Goal: Information Seeking & Learning: Compare options

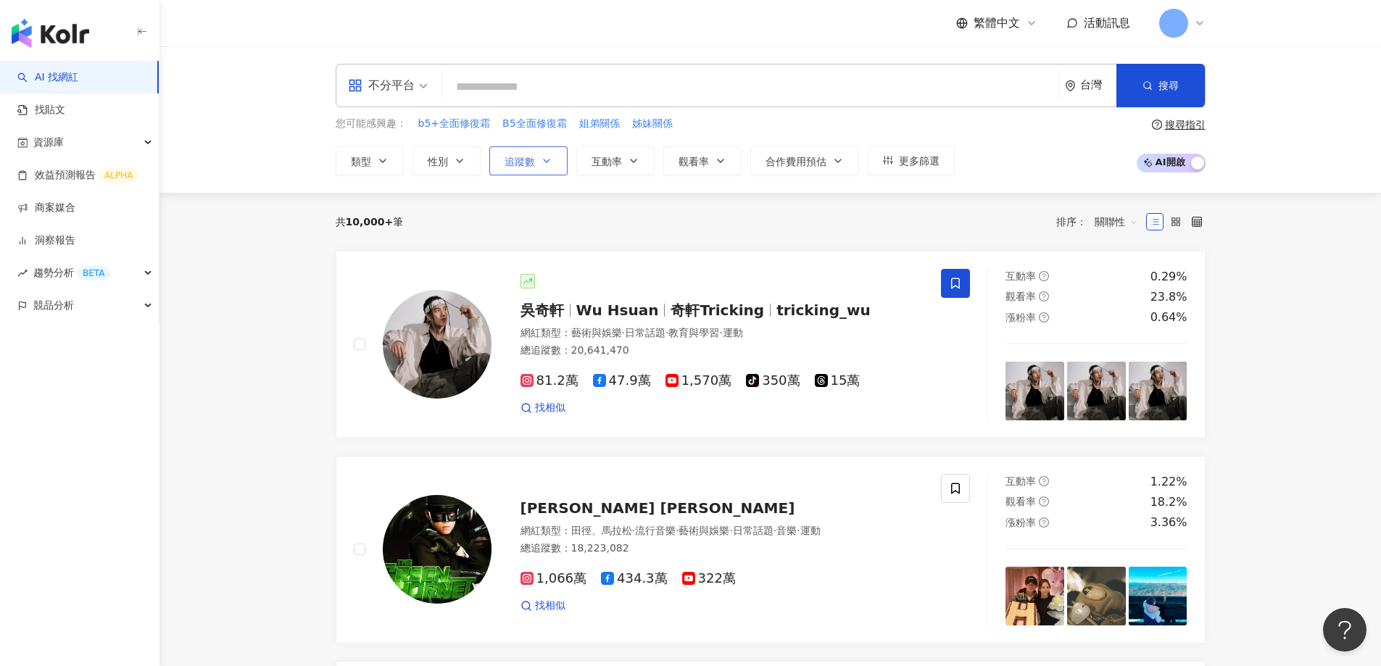
click at [539, 169] on button "追蹤數" at bounding box center [528, 160] width 78 height 29
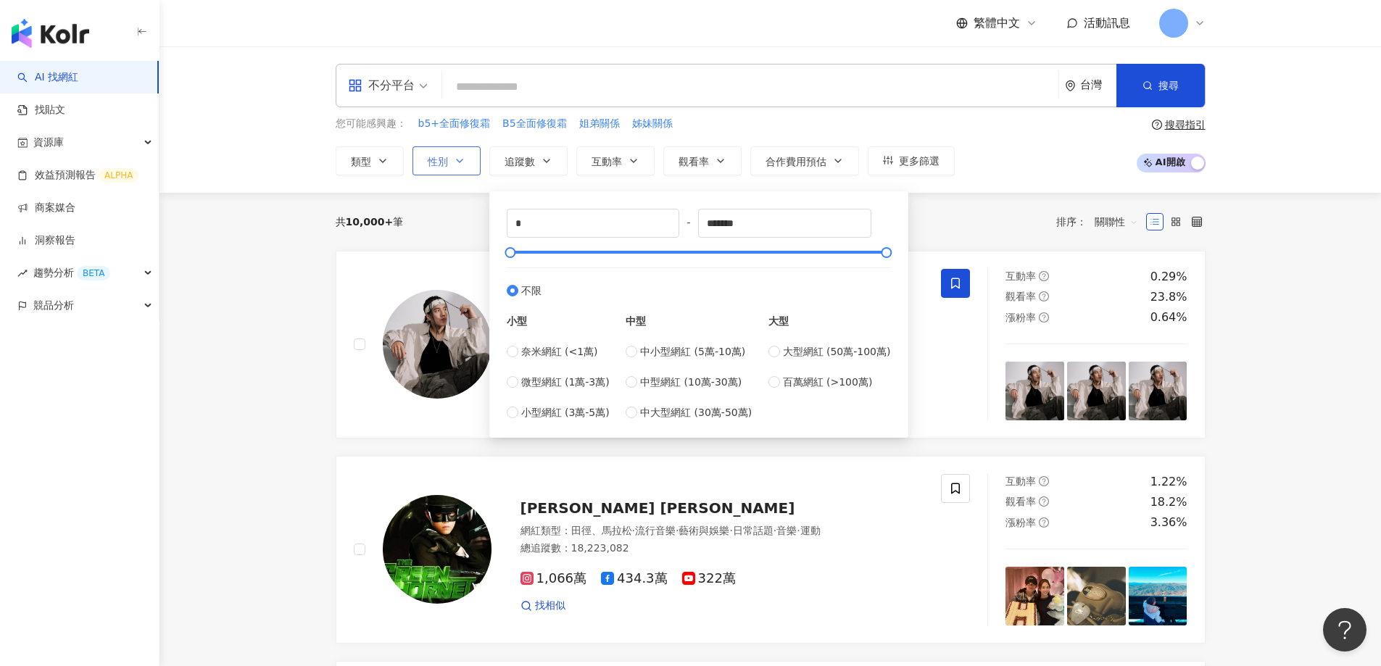
click at [457, 160] on icon "button" at bounding box center [460, 161] width 6 height 3
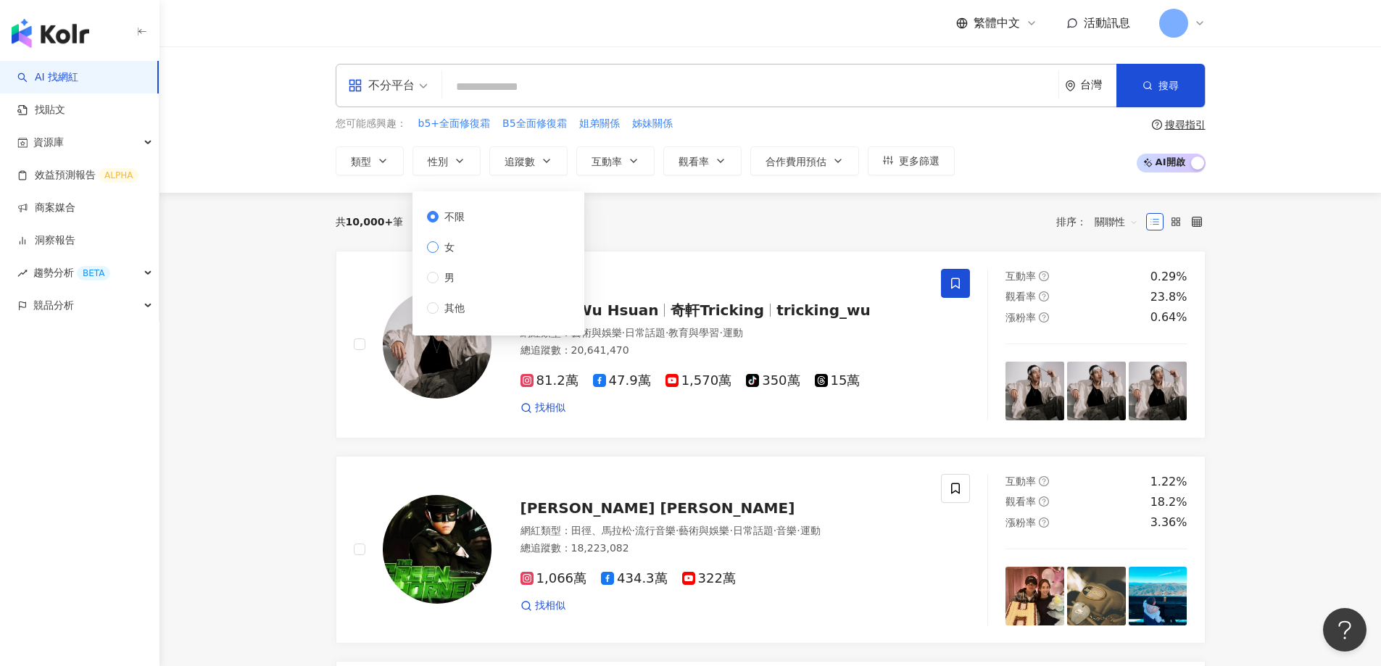
click at [450, 248] on span "女" at bounding box center [450, 247] width 22 height 16
click at [687, 241] on div "共 10,000+ 筆 排序： 關聯性" at bounding box center [771, 222] width 870 height 58
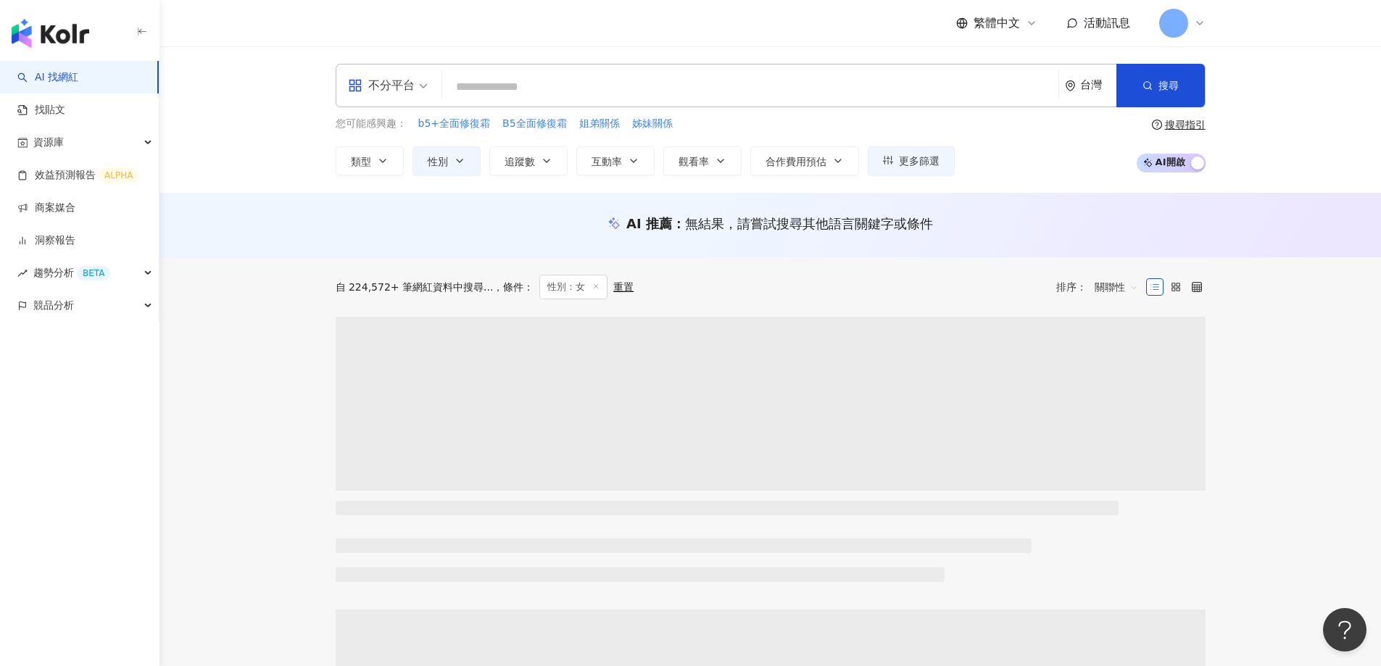
click at [410, 87] on div "不分平台" at bounding box center [381, 85] width 67 height 23
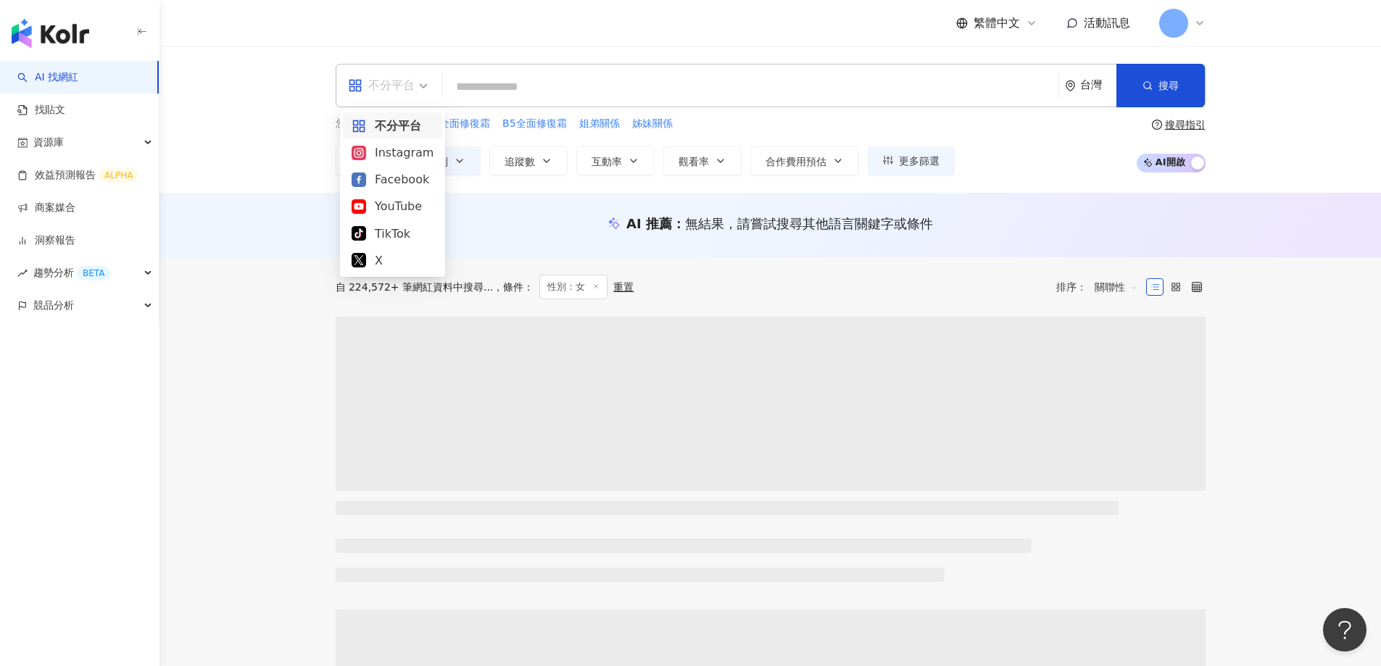
click at [384, 181] on div "Facebook" at bounding box center [393, 179] width 82 height 18
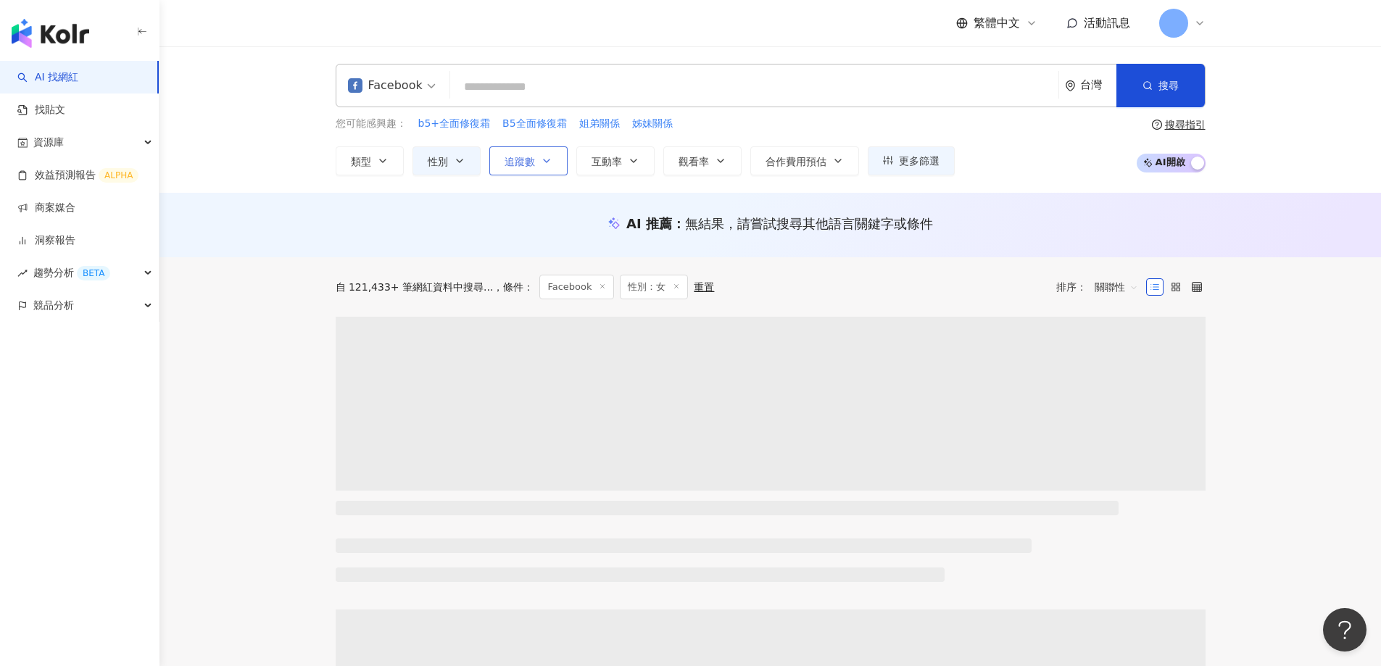
click at [526, 161] on span "追蹤數" at bounding box center [520, 162] width 30 height 12
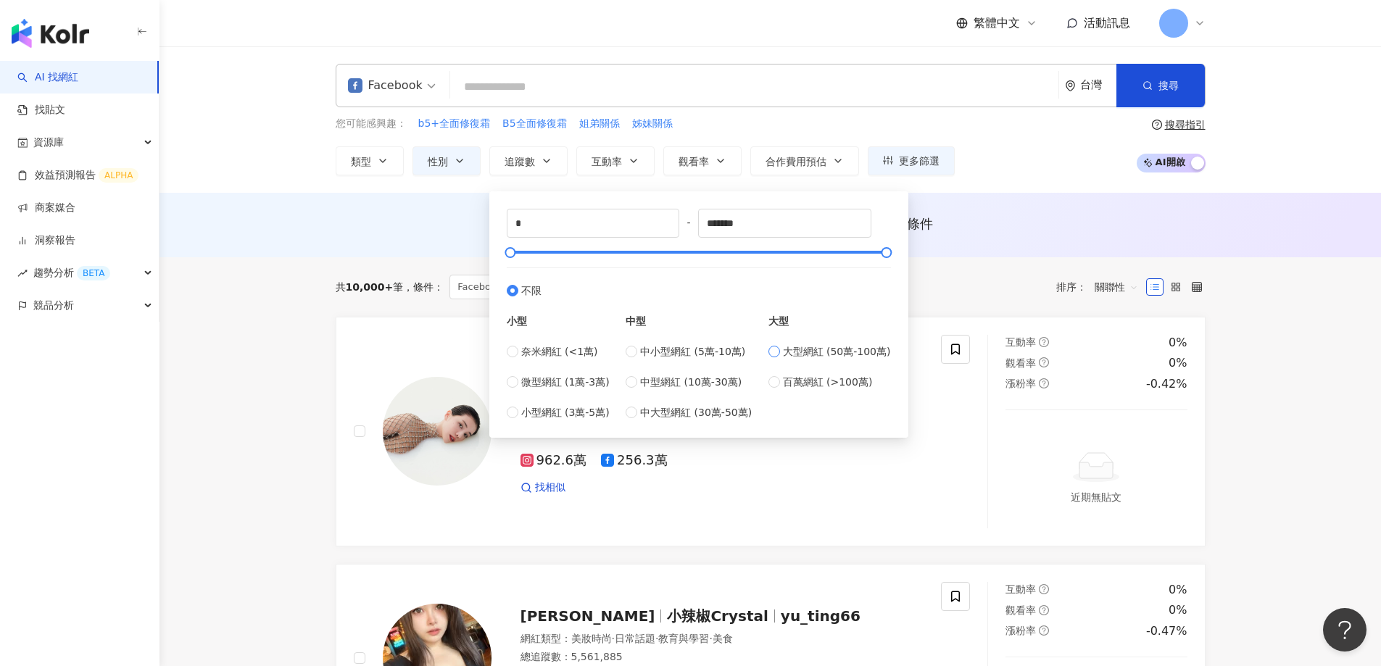
click at [821, 348] on span "大型網紅 (50萬-100萬)" at bounding box center [837, 352] width 108 height 16
type input "******"
click at [807, 387] on span "百萬網紅 (>100萬)" at bounding box center [828, 382] width 90 height 16
type input "*******"
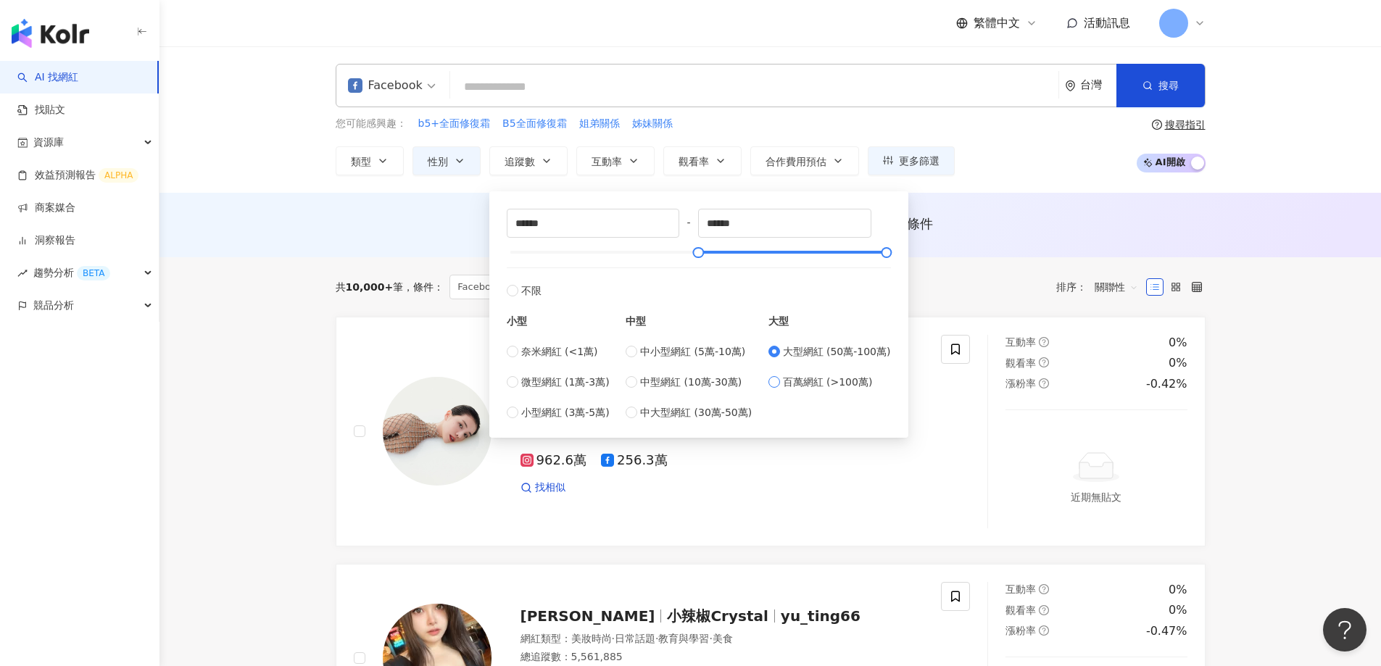
type input "*********"
click at [286, 225] on div "AI 推薦 ： 無結果，請嘗試搜尋其他語言關鍵字或條件" at bounding box center [771, 225] width 1222 height 65
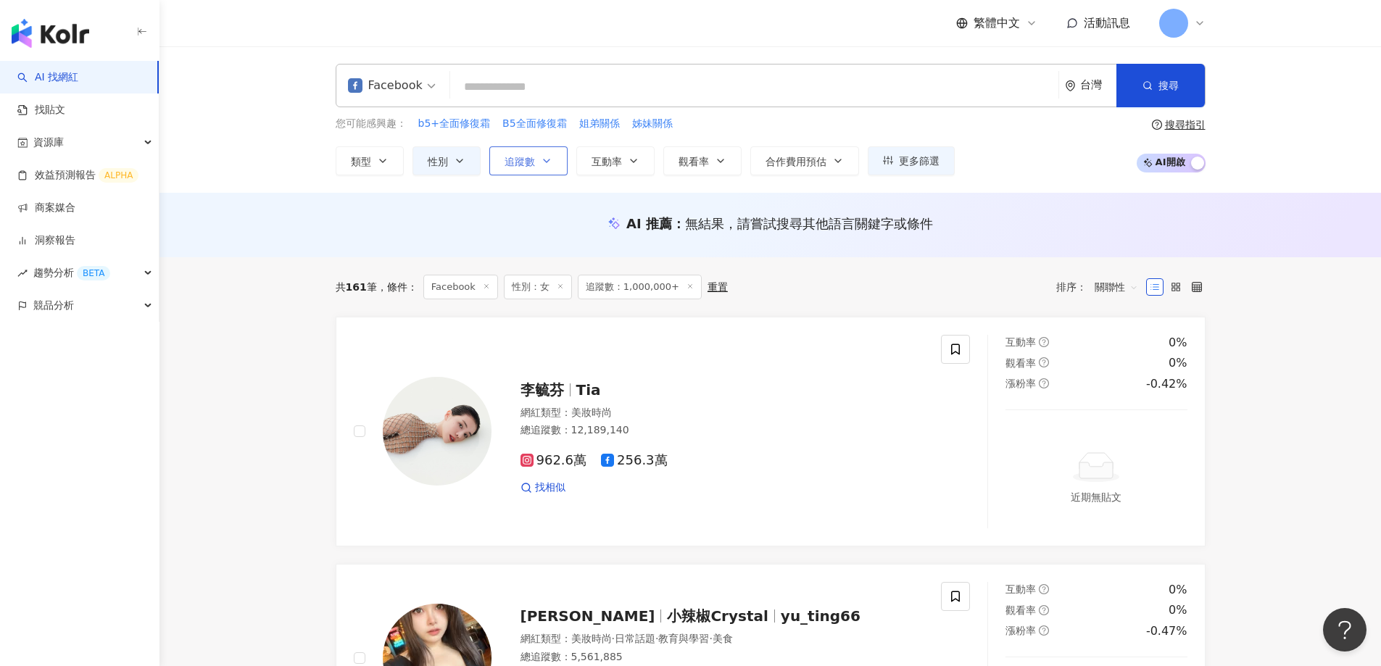
click at [513, 159] on span "追蹤數" at bounding box center [520, 162] width 30 height 12
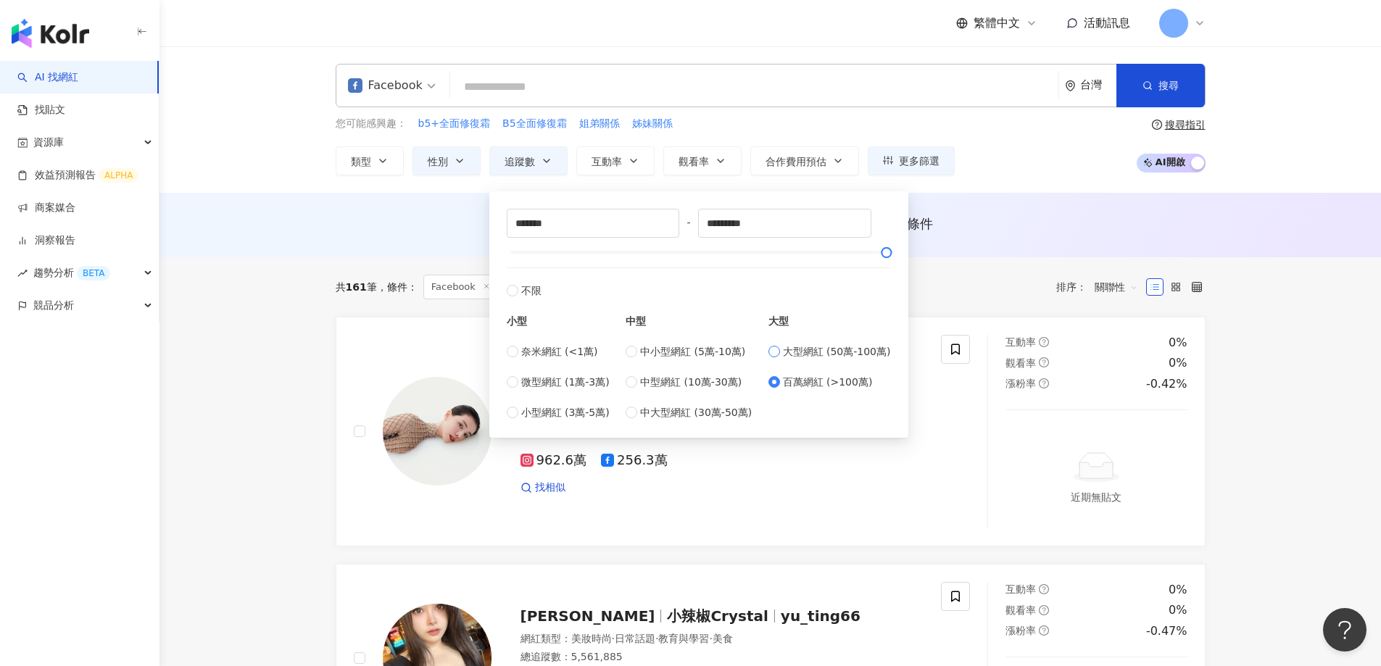
type input "******"
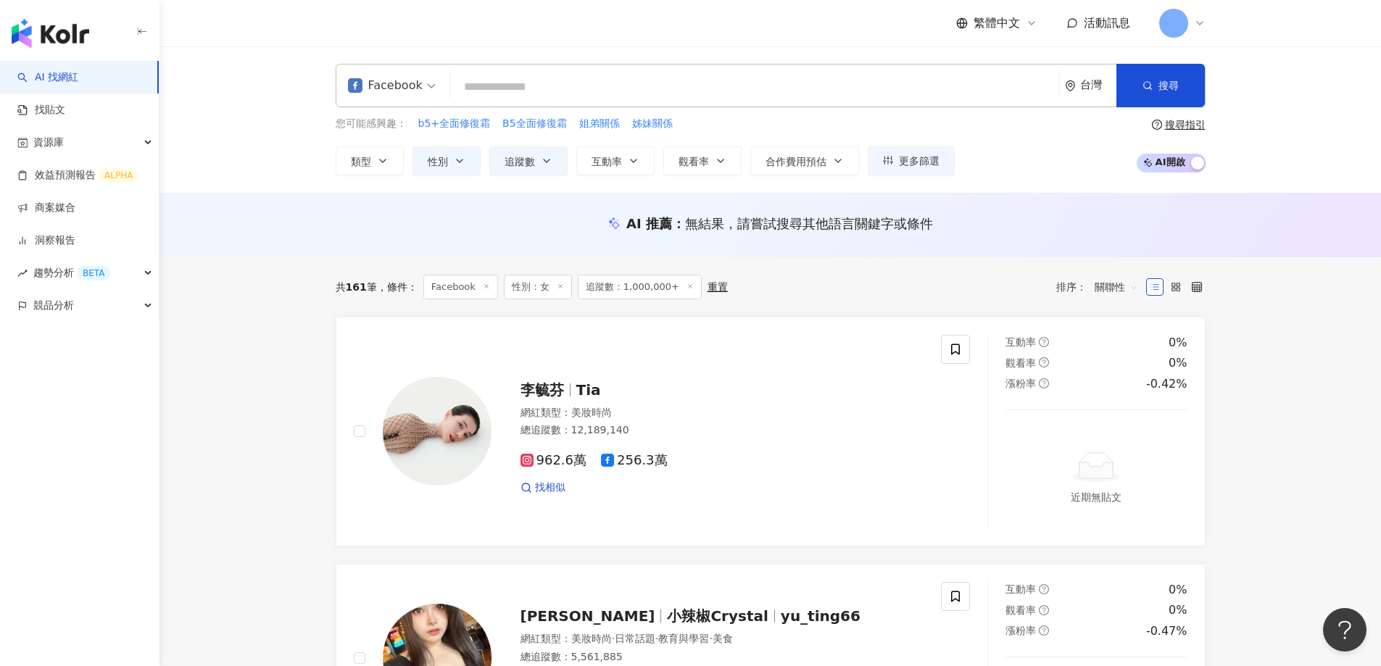
click at [1070, 218] on div "AI 推薦 ： 無結果，請嘗試搜尋其他語言關鍵字或條件" at bounding box center [771, 224] width 870 height 18
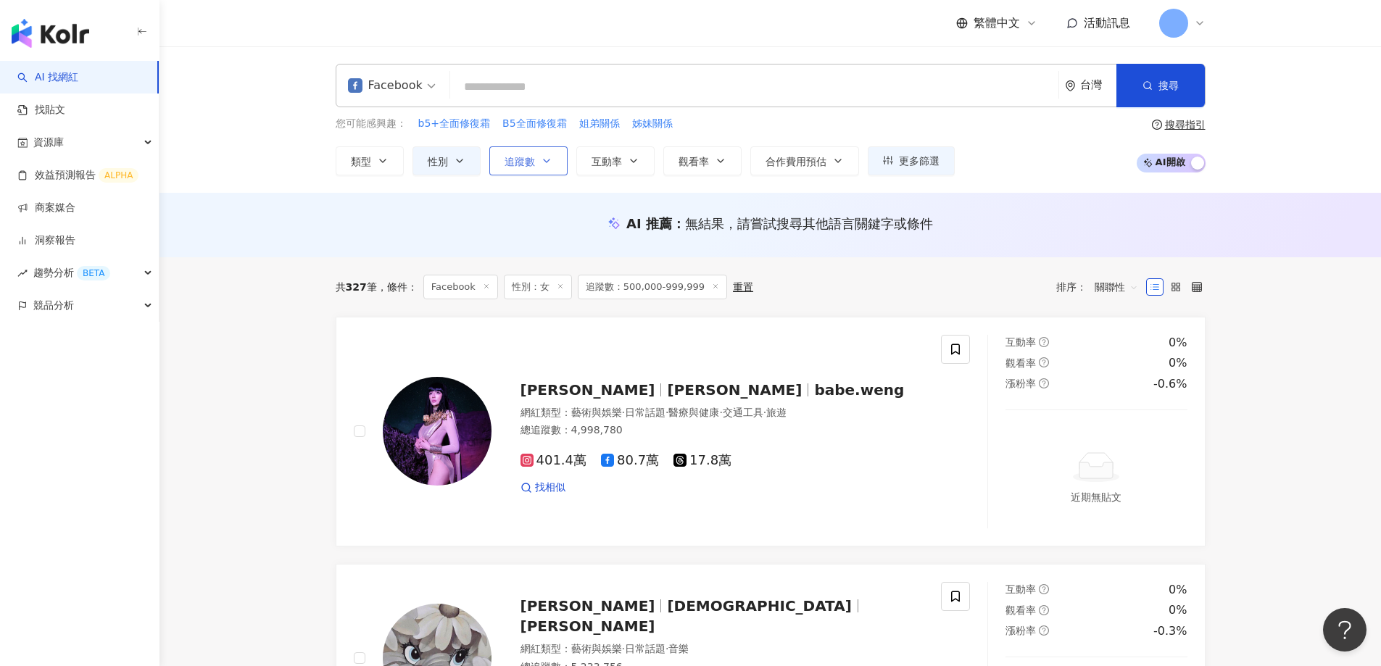
click at [523, 161] on span "追蹤數" at bounding box center [520, 162] width 30 height 12
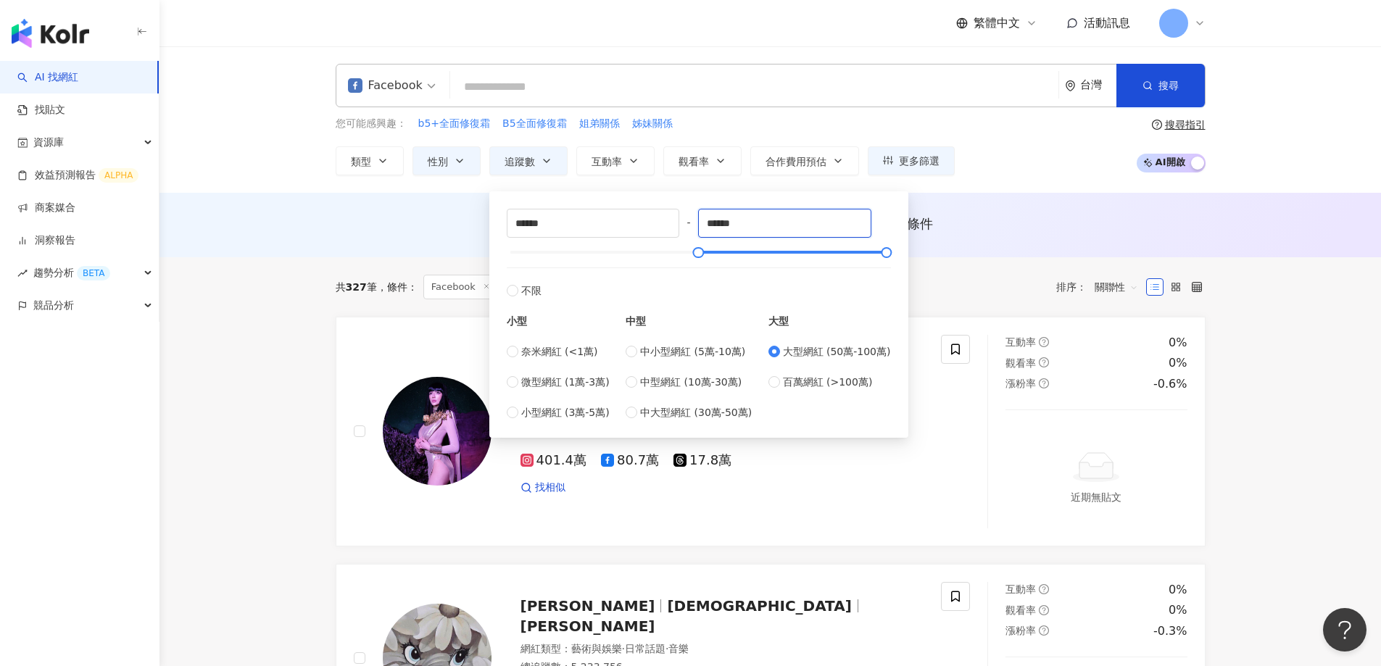
drag, startPoint x: 793, startPoint y: 225, endPoint x: 380, endPoint y: 186, distance: 415.2
click at [380, 186] on div "Facebook 台灣 搜尋 您可能感興趣： b5+全面修復霜 B5全面修復霜 姐弟關係 姊妹關係 類型 性別 追蹤數 互動率 觀看率 合作費用預估 更多篩選…" at bounding box center [771, 119] width 1222 height 146
type input "**********"
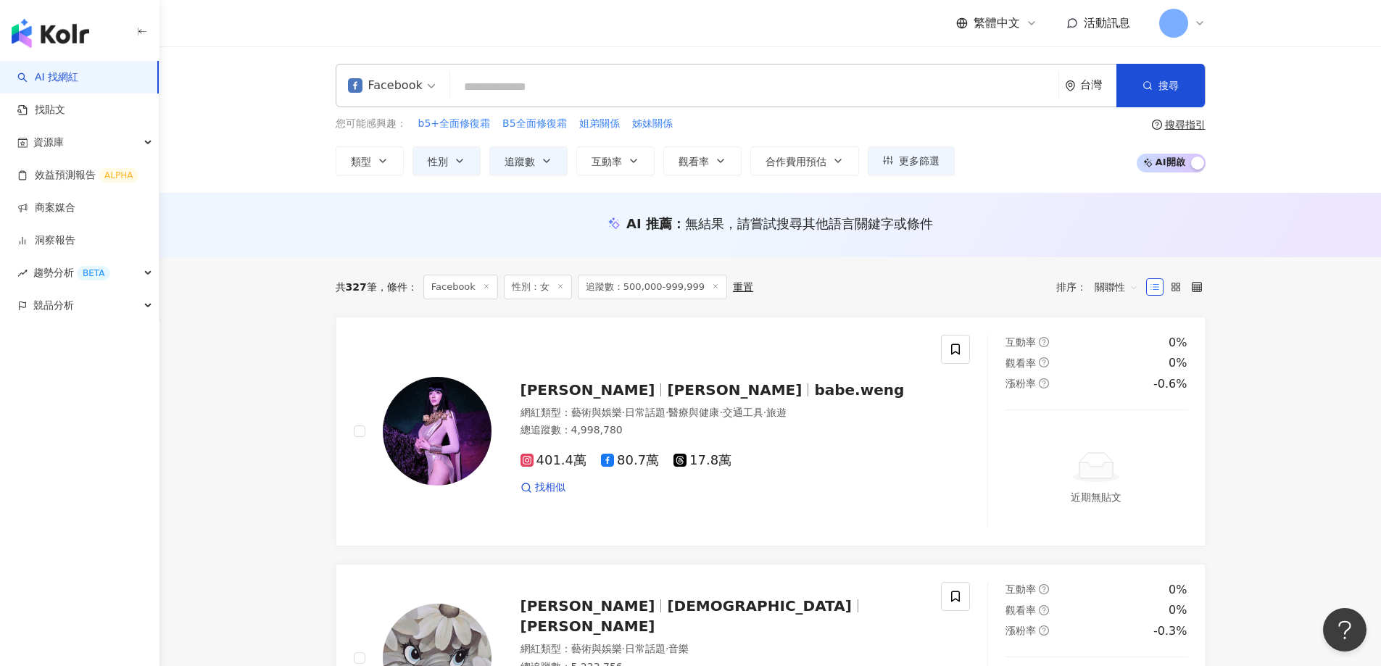
click at [1024, 233] on div "AI 推薦 ： 無結果，請嘗試搜尋其他語言關鍵字或條件" at bounding box center [771, 228] width 928 height 27
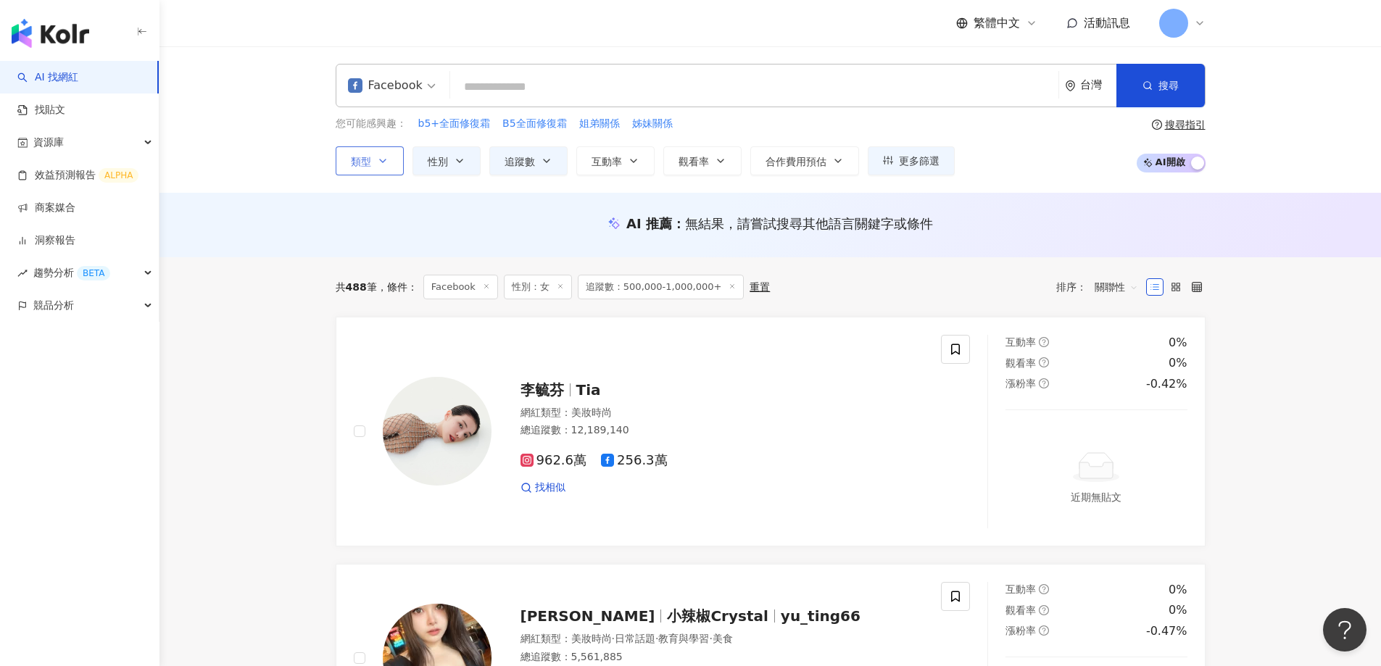
click at [378, 166] on icon "button" at bounding box center [383, 161] width 12 height 12
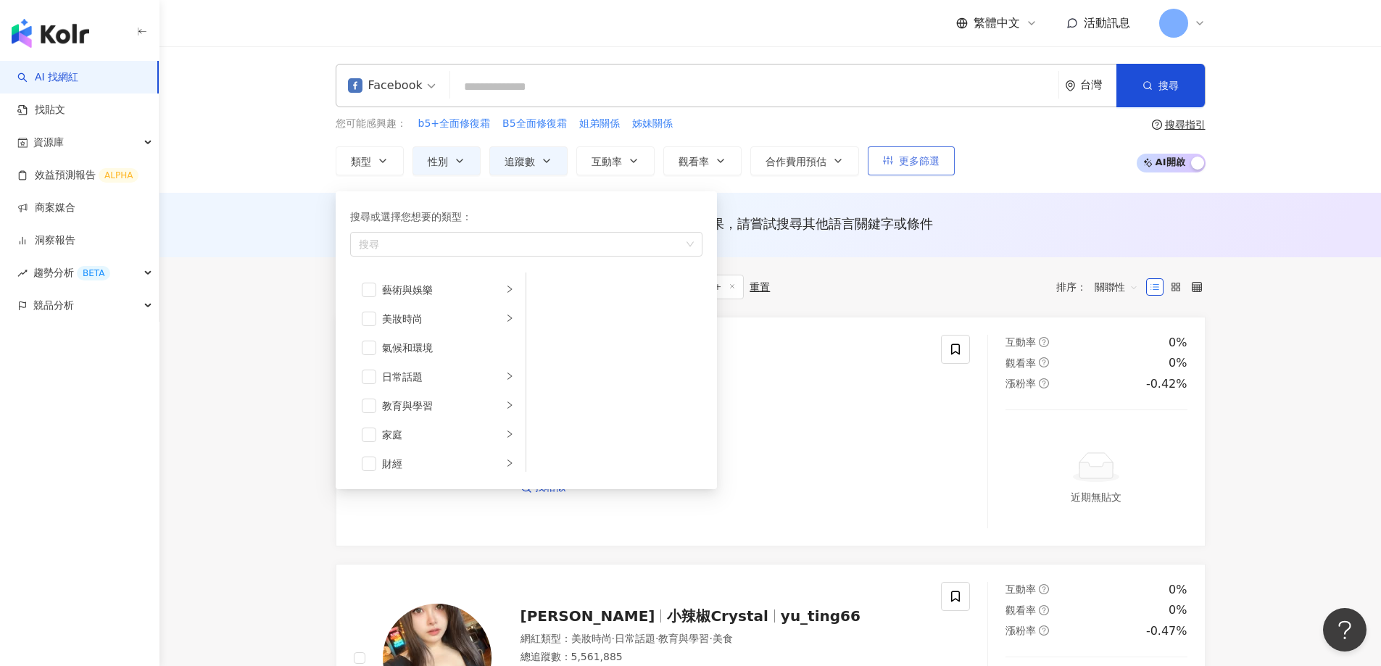
click at [931, 162] on span "更多篩選" at bounding box center [919, 161] width 41 height 12
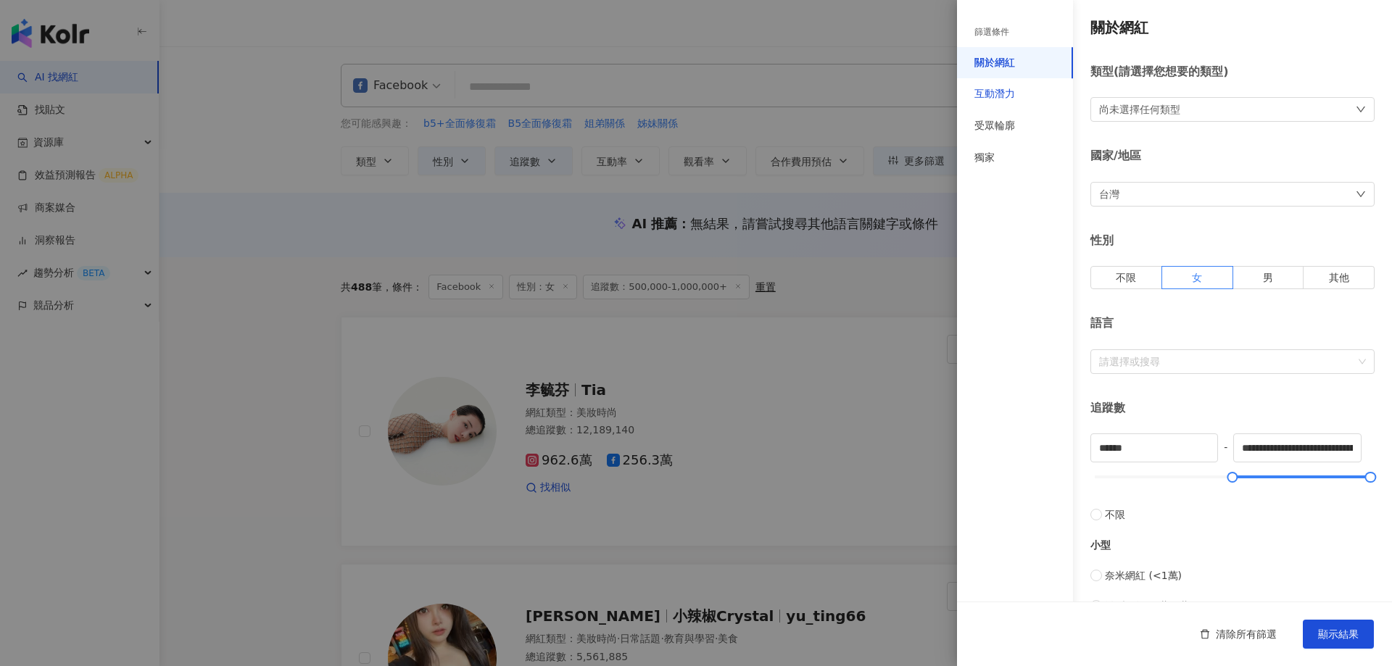
click at [1002, 89] on div "互動潛力" at bounding box center [994, 94] width 41 height 15
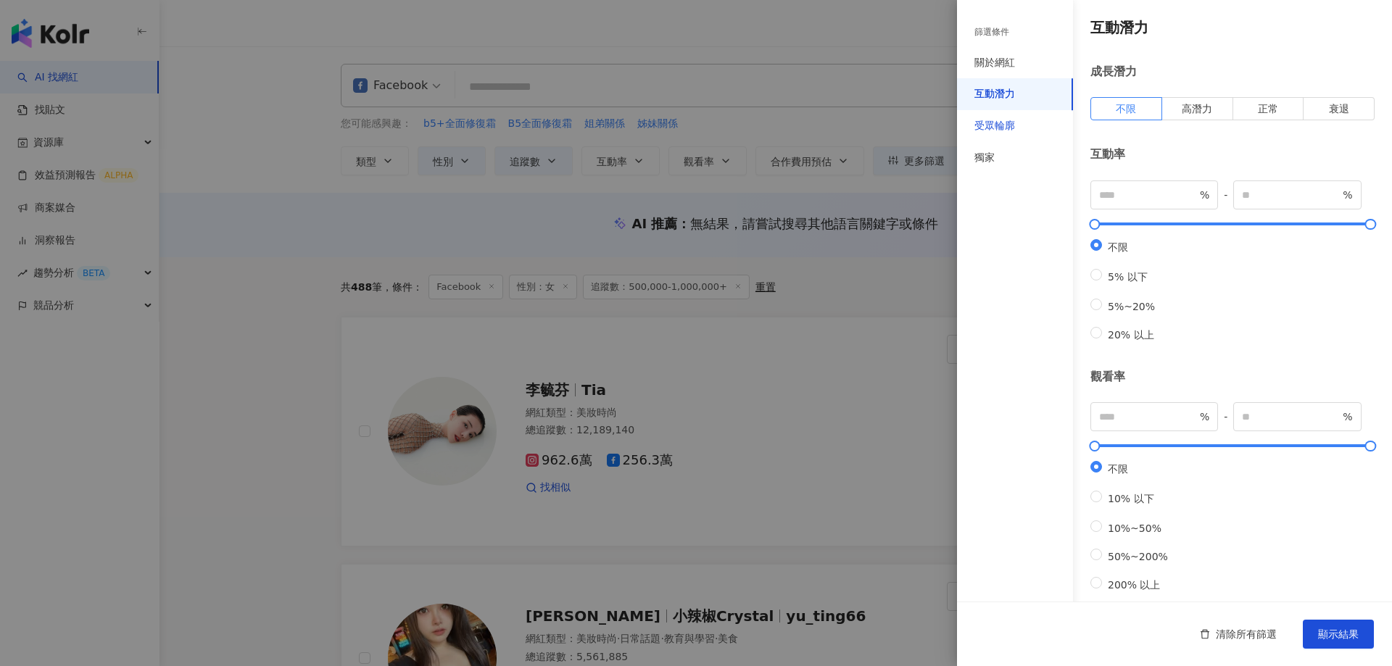
click at [1000, 119] on div "受眾輪廓" at bounding box center [994, 126] width 41 height 15
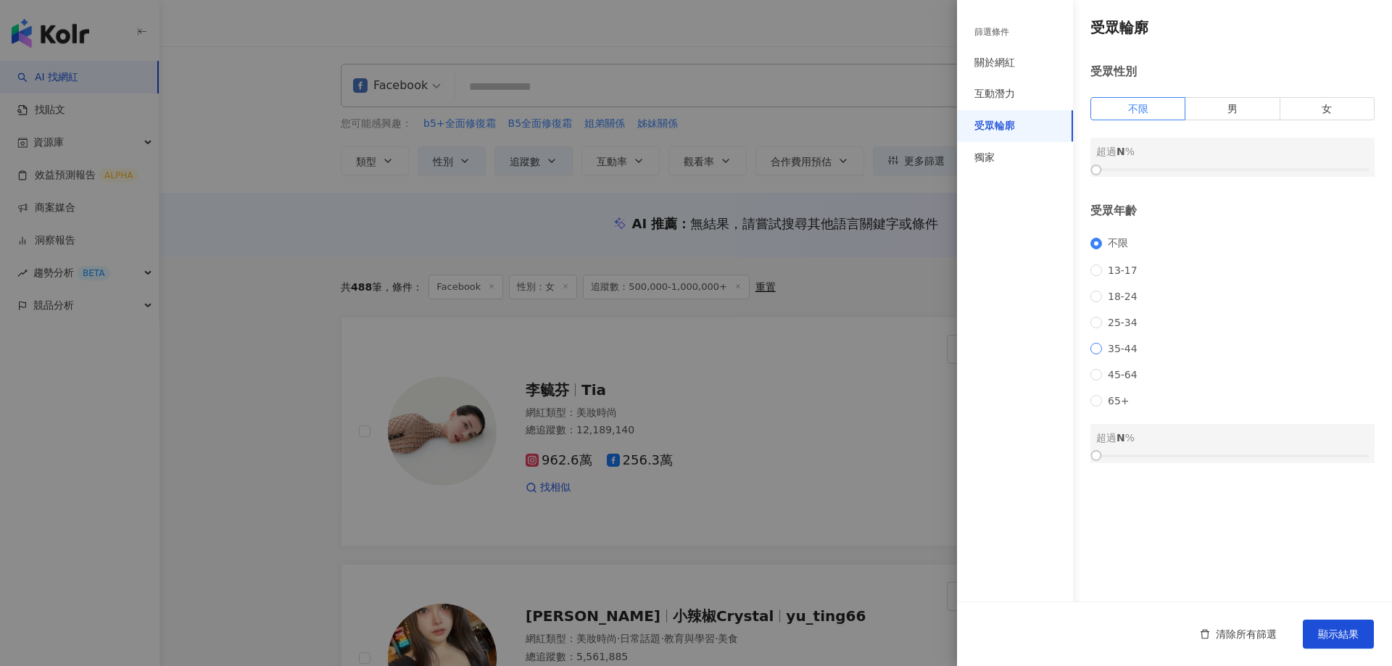
click at [1114, 355] on span "35-44" at bounding box center [1122, 349] width 41 height 12
click at [1328, 642] on button "顯示結果" at bounding box center [1338, 634] width 71 height 29
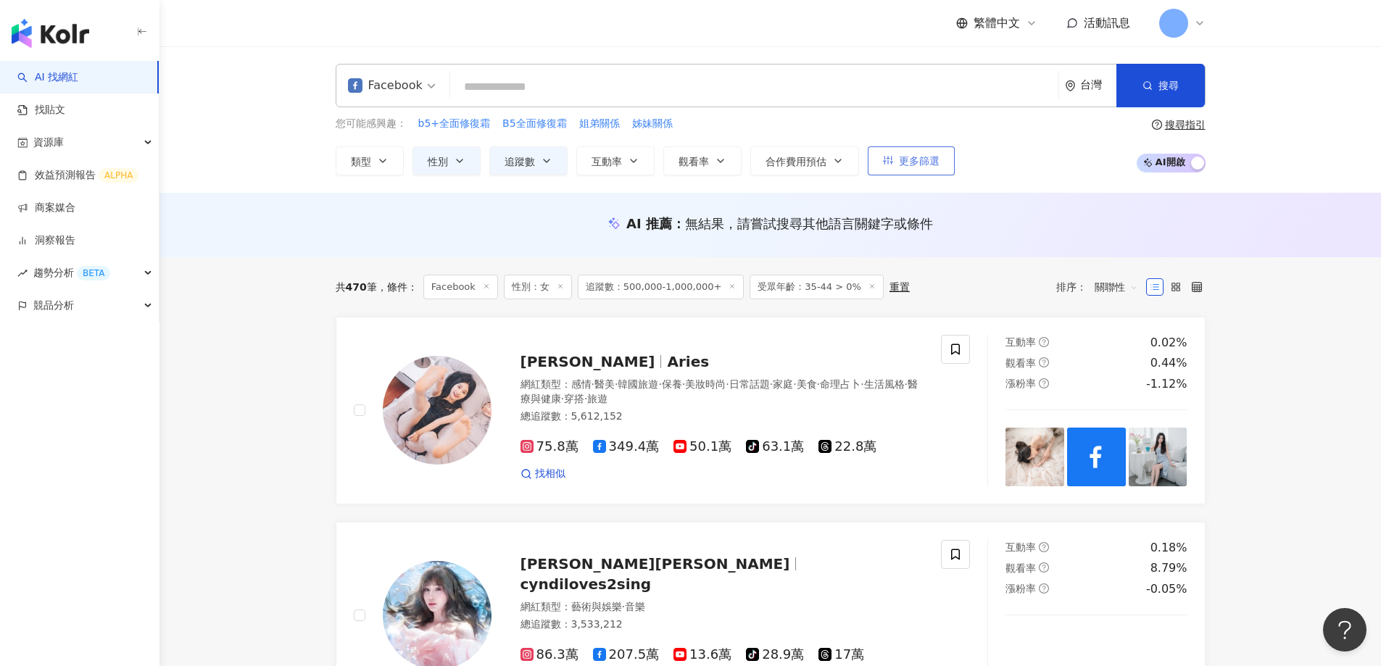
click at [903, 158] on span "更多篩選" at bounding box center [919, 161] width 41 height 12
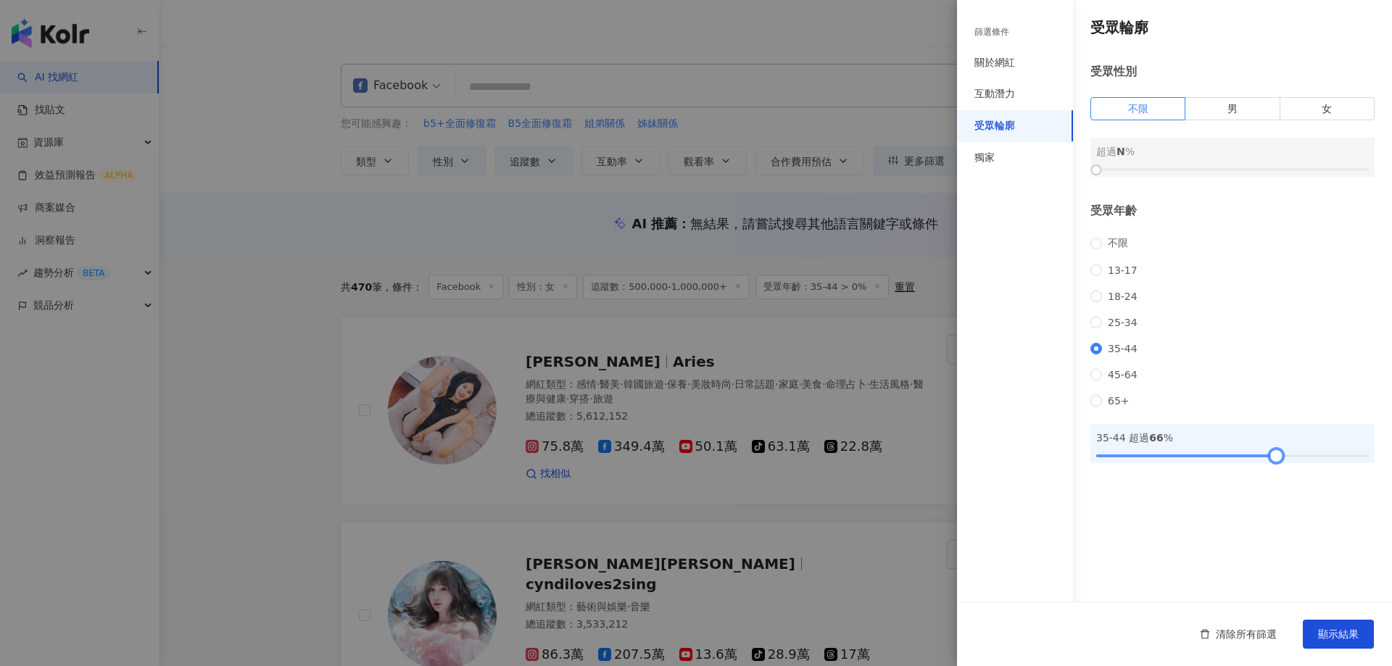
drag, startPoint x: 1099, startPoint y: 476, endPoint x: 1278, endPoint y: 478, distance: 179.1
click at [1278, 460] on div at bounding box center [1276, 456] width 8 height 8
click at [1322, 637] on span "顯示結果" at bounding box center [1338, 635] width 41 height 12
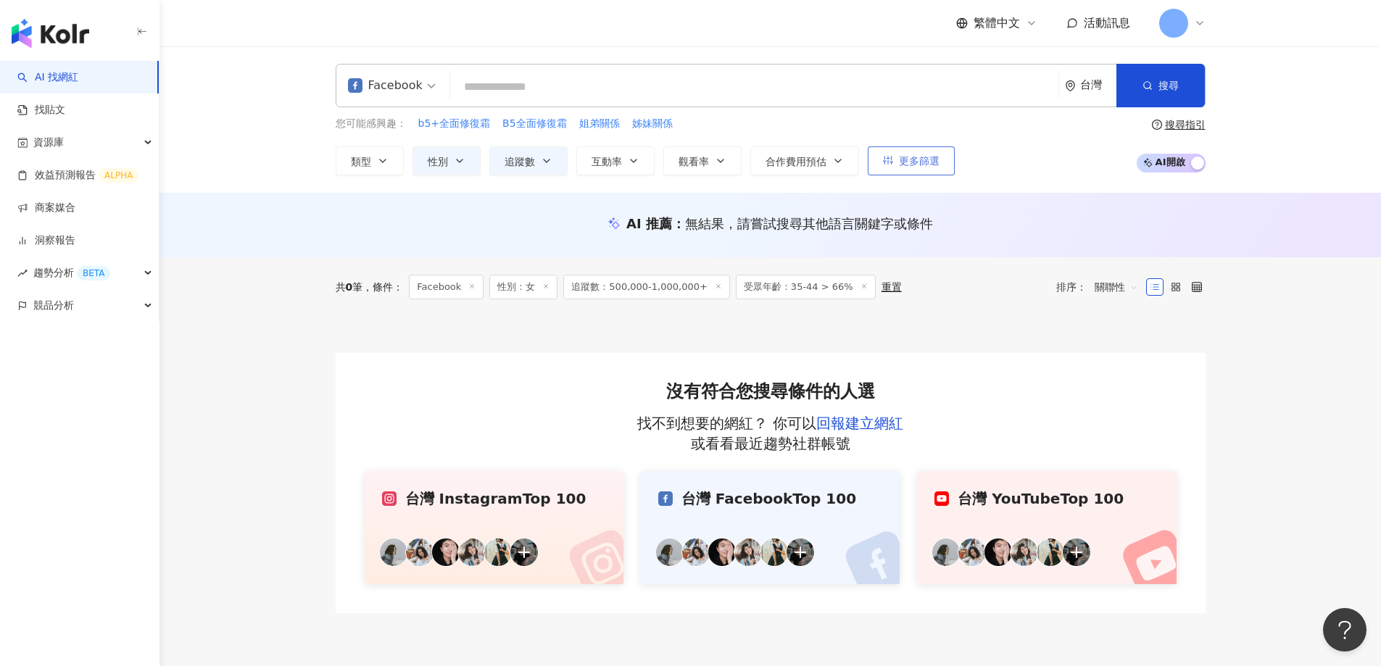
click at [903, 157] on span "更多篩選" at bounding box center [919, 161] width 41 height 12
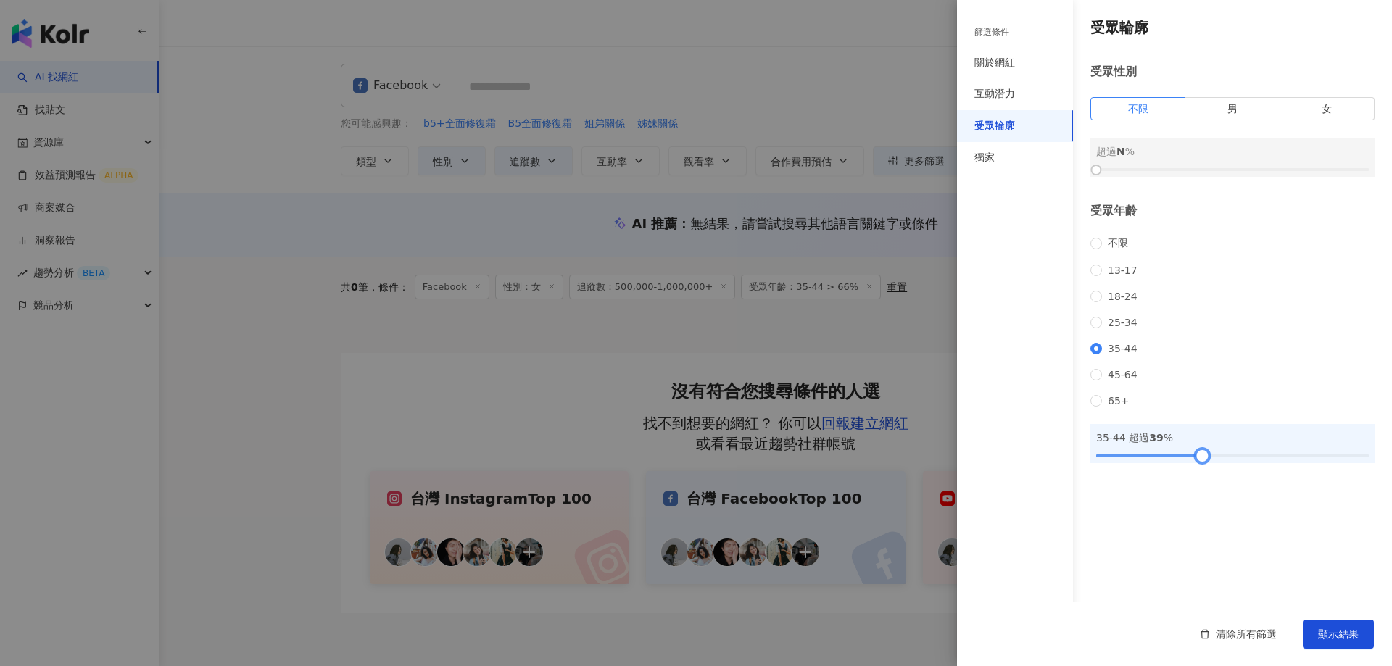
drag, startPoint x: 1275, startPoint y: 475, endPoint x: 1202, endPoint y: 482, distance: 73.6
click at [1202, 460] on div at bounding box center [1202, 456] width 8 height 8
click at [1348, 632] on span "顯示結果" at bounding box center [1338, 635] width 41 height 12
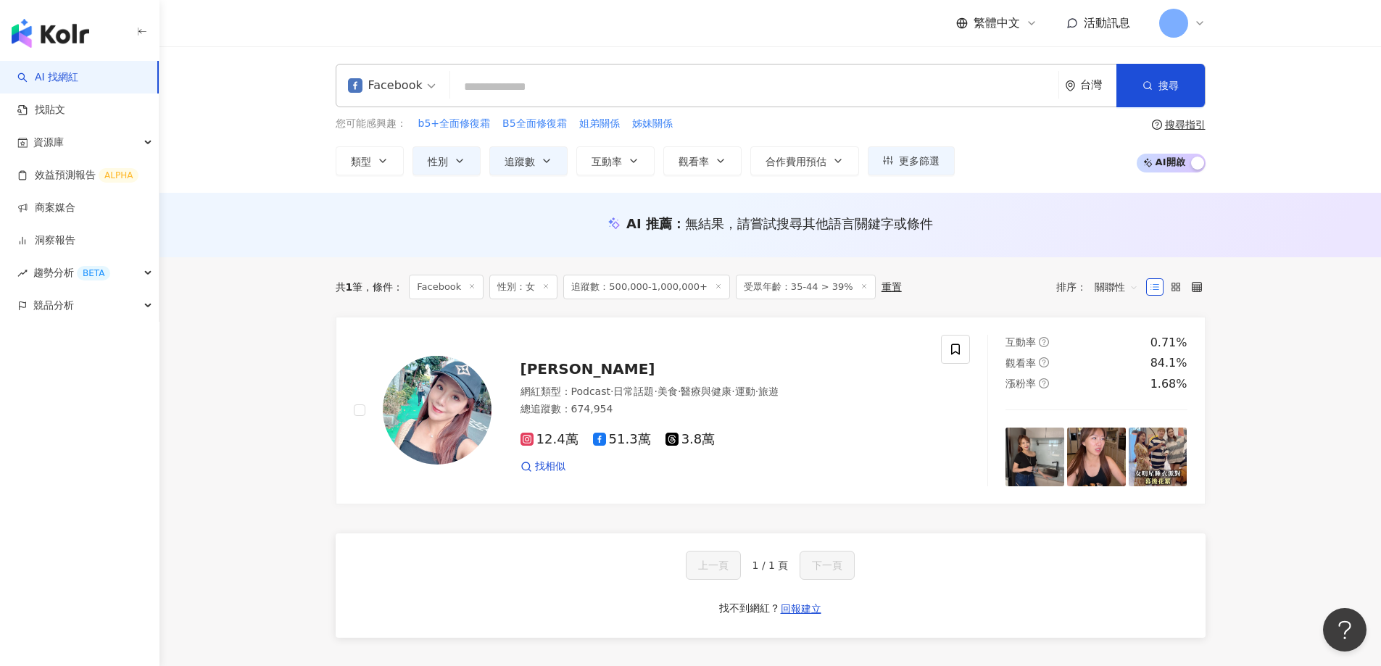
click at [378, 80] on div "Facebook" at bounding box center [385, 85] width 75 height 23
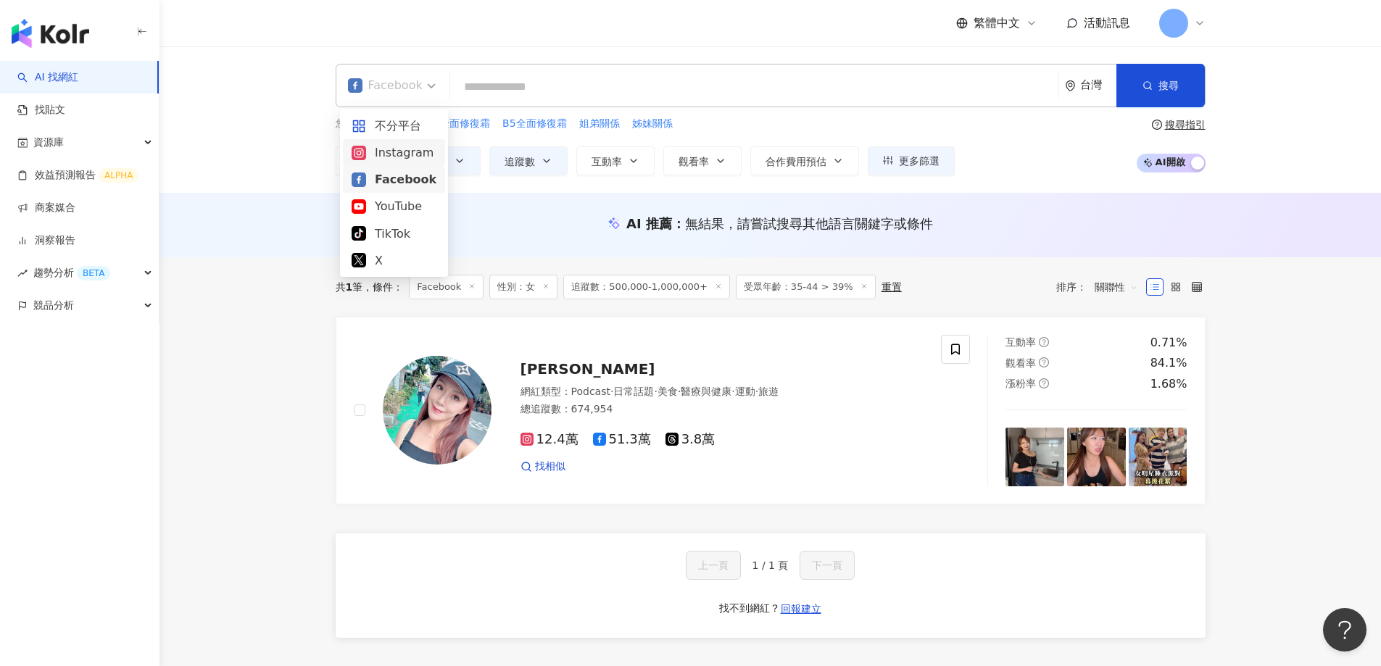
click at [381, 165] on div "Instagram" at bounding box center [394, 152] width 102 height 27
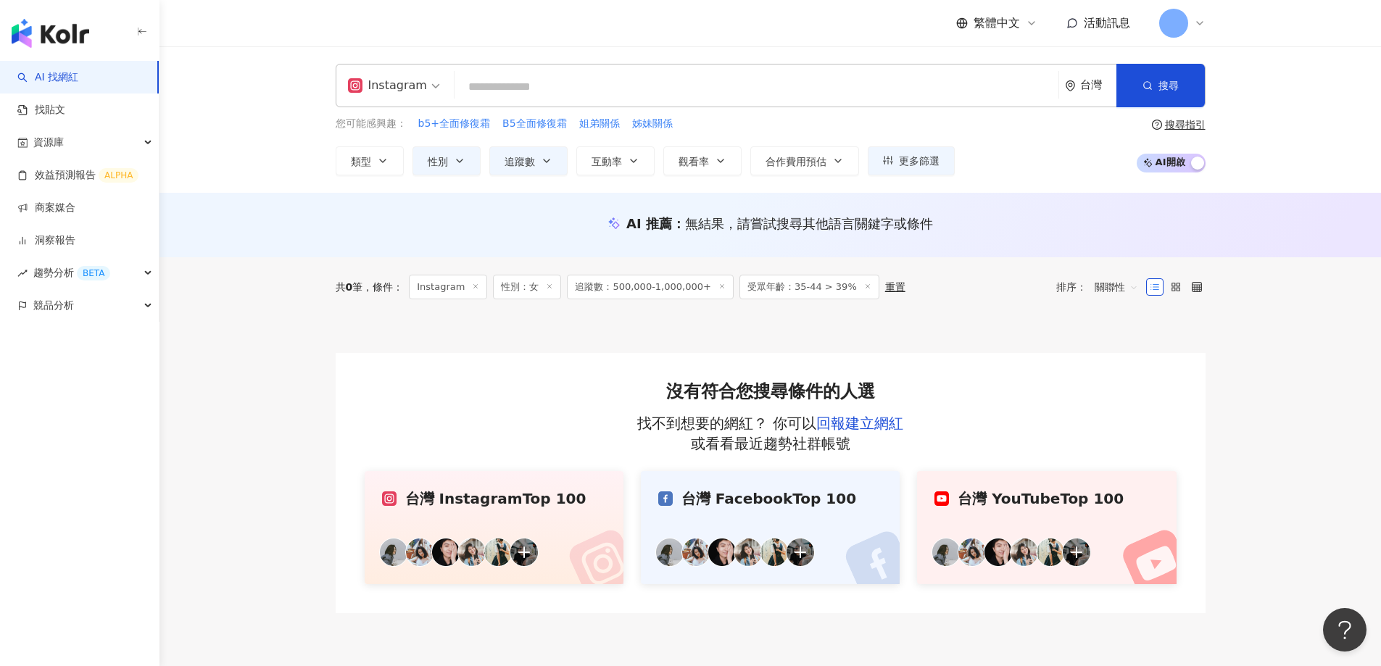
click at [375, 87] on div "Instagram" at bounding box center [387, 85] width 79 height 23
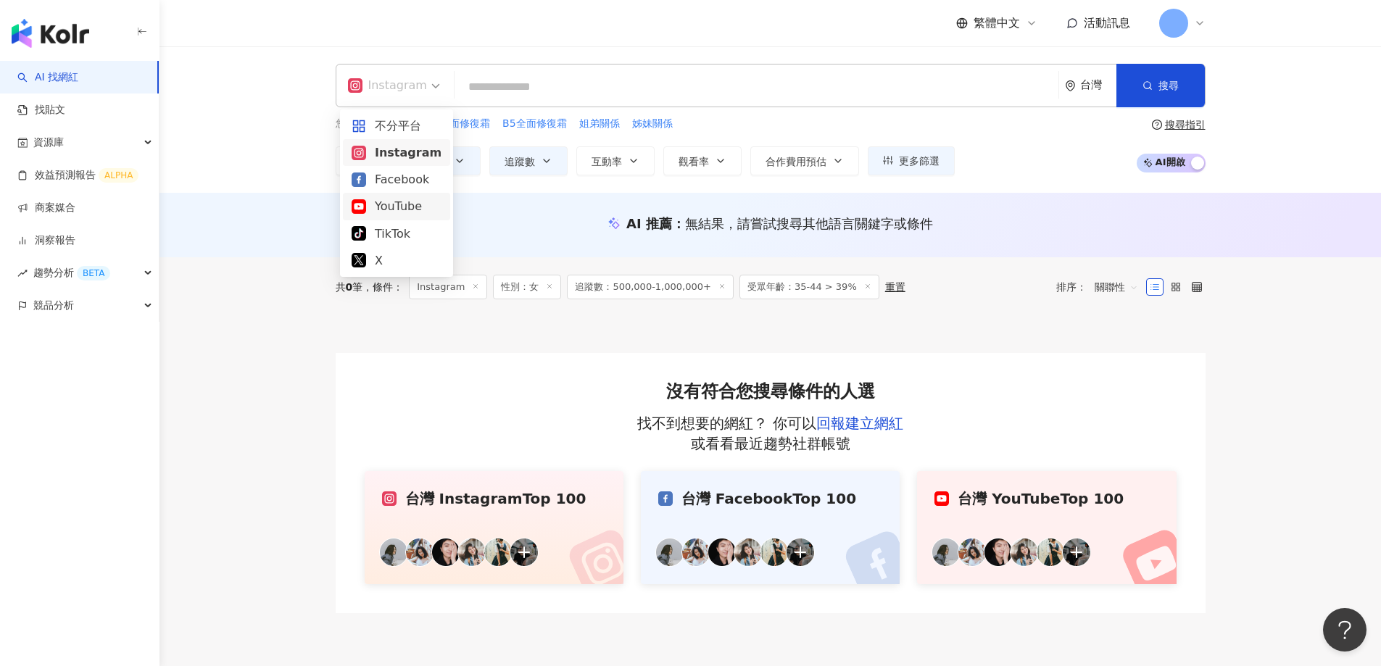
click at [384, 207] on div "YouTube" at bounding box center [397, 206] width 90 height 18
